Goal: Information Seeking & Learning: Learn about a topic

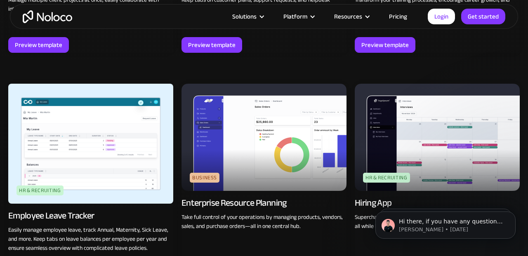
scroll to position [950, 0]
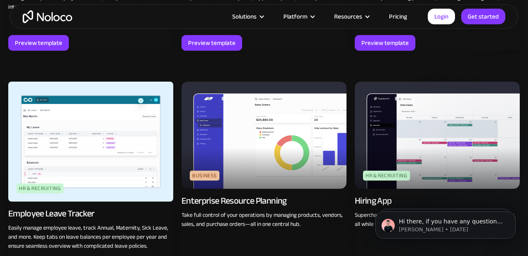
click at [82, 130] on img at bounding box center [90, 142] width 165 height 120
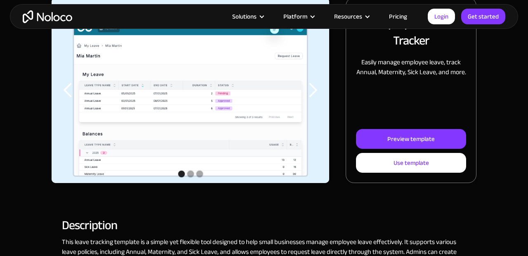
scroll to position [143, 0]
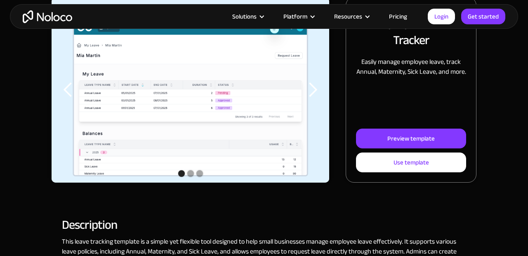
click at [114, 109] on img "1 of 3" at bounding box center [191, 98] width 278 height 202
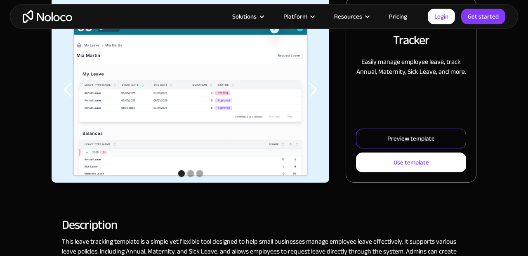
click at [417, 142] on div "Preview template" at bounding box center [411, 138] width 47 height 11
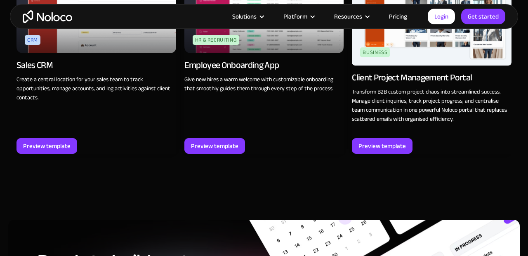
scroll to position [936, 0]
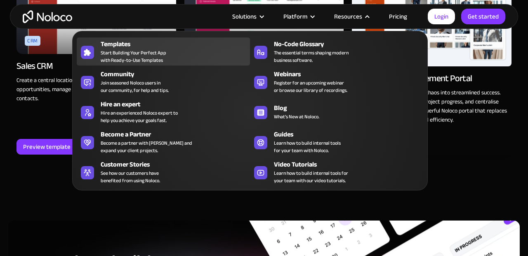
click at [148, 45] on div "Templates" at bounding box center [177, 44] width 153 height 10
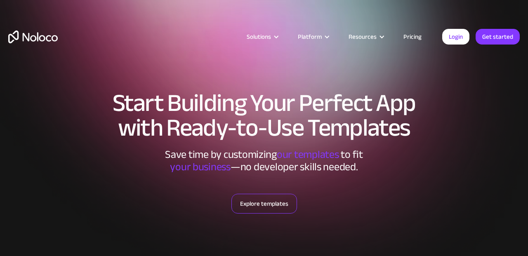
click at [251, 204] on link "Explore templates" at bounding box center [265, 204] width 66 height 20
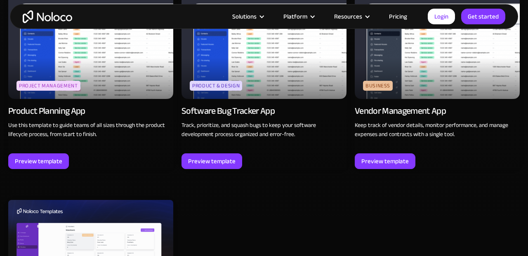
scroll to position [2357, 0]
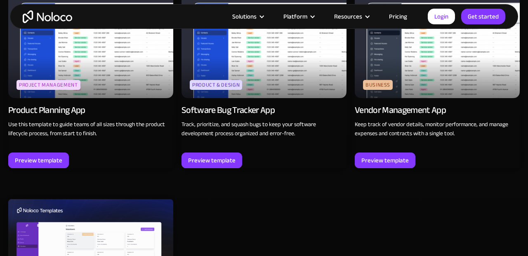
click at [89, 59] on img at bounding box center [90, 44] width 165 height 107
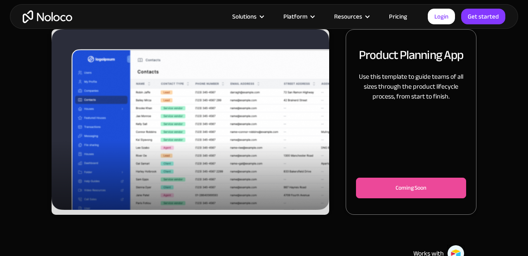
scroll to position [123, 0]
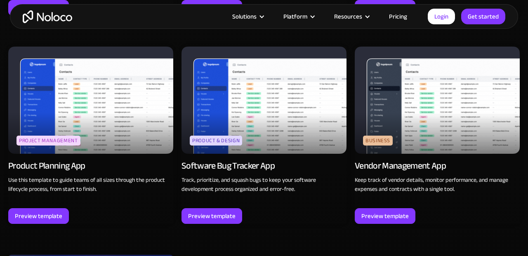
scroll to position [2301, 0]
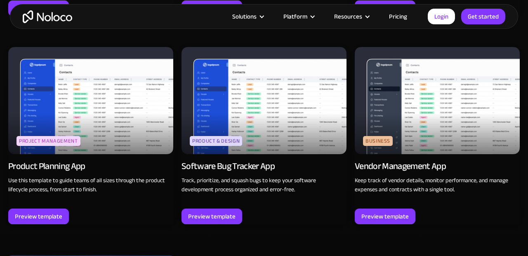
click at [478, 124] on img at bounding box center [437, 100] width 165 height 107
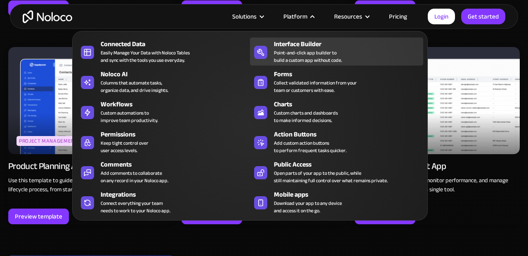
click at [297, 52] on div "Point-and-click app builder to build a custom app without code." at bounding box center [308, 56] width 68 height 15
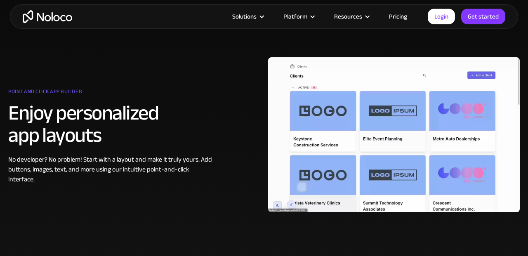
scroll to position [437, 0]
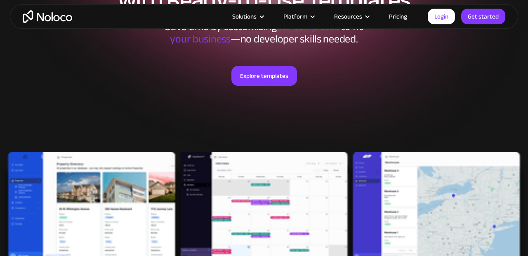
scroll to position [118, 0]
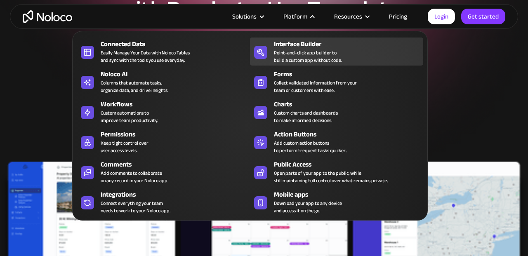
click at [291, 50] on div "Point-and-click app builder to build a custom app without code." at bounding box center [308, 56] width 68 height 15
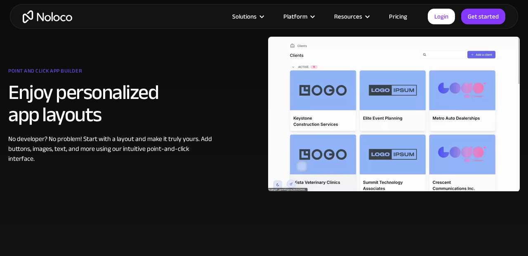
scroll to position [460, 0]
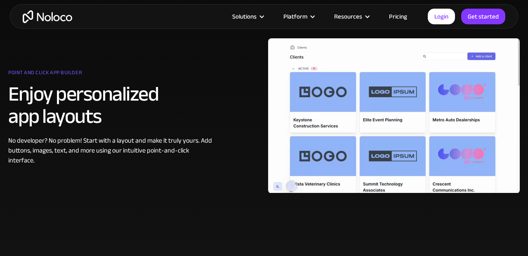
click at [424, 99] on div at bounding box center [394, 116] width 252 height 206
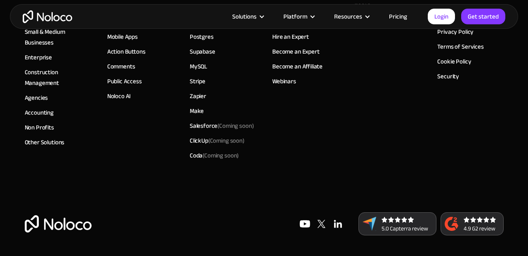
scroll to position [2996, 0]
